Goal: Transaction & Acquisition: Book appointment/travel/reservation

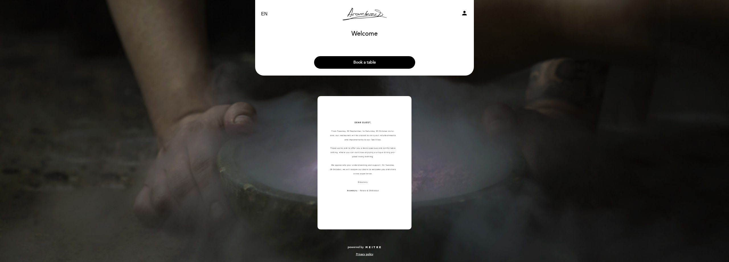
click at [381, 60] on button "Book a table" at bounding box center [364, 62] width 101 height 13
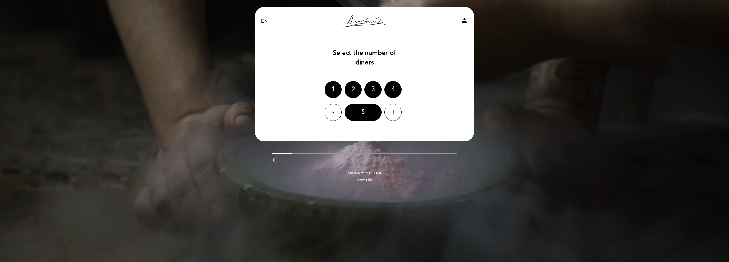
click at [355, 87] on div "2" at bounding box center [353, 89] width 17 height 17
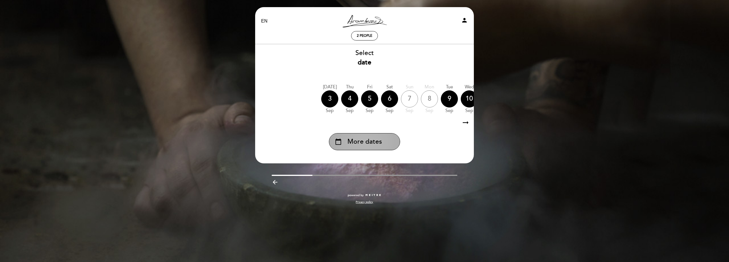
click at [373, 139] on span "More dates" at bounding box center [364, 141] width 34 height 9
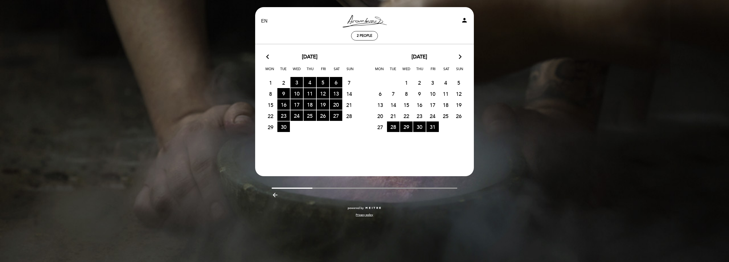
click at [460, 58] on icon "arrow_forward_ios" at bounding box center [460, 56] width 5 height 7
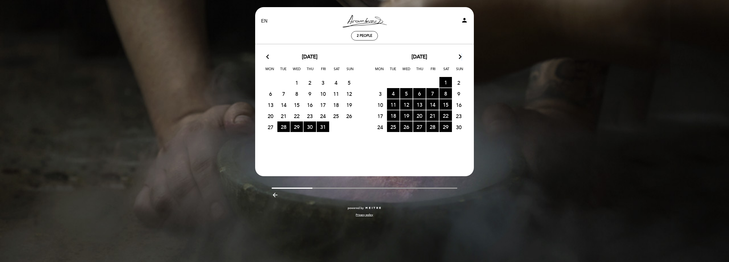
click at [460, 58] on icon "arrow_forward_ios" at bounding box center [460, 56] width 5 height 7
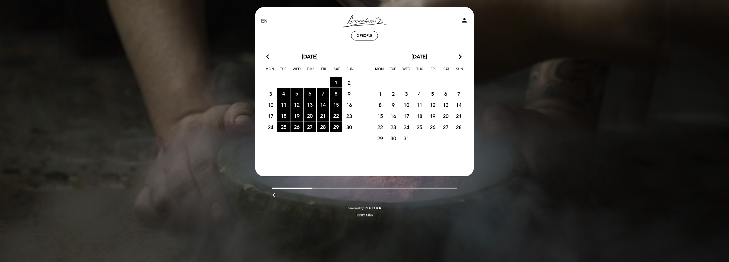
click at [460, 58] on icon "arrow_forward_ios" at bounding box center [460, 56] width 5 height 7
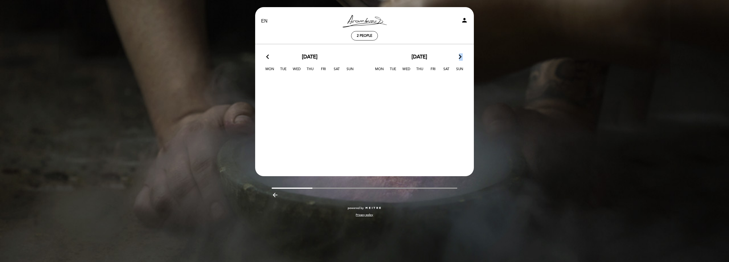
click at [460, 58] on icon "arrow_forward_ios" at bounding box center [460, 56] width 5 height 7
click at [270, 53] on section "arrow_back_ios [DATE] arrow_forward_ios Mon Tue Wed Thu Fri Sat Sun 29 30 31 1 …" at bounding box center [364, 103] width 219 height 119
click at [268, 55] on icon "arrow_back_ios" at bounding box center [268, 56] width 5 height 7
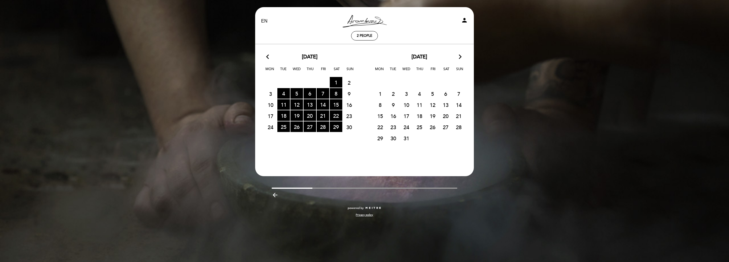
click at [652, 122] on div "EN ES PT [PERSON_NAME] Resto person 2 people Welcome Welcome, Change user Book …" at bounding box center [364, 131] width 729 height 262
click at [596, 42] on div "EN ES PT [PERSON_NAME] Resto person 2 people Welcome Welcome, Change user Book …" at bounding box center [364, 131] width 729 height 262
